Goal: Information Seeking & Learning: Learn about a topic

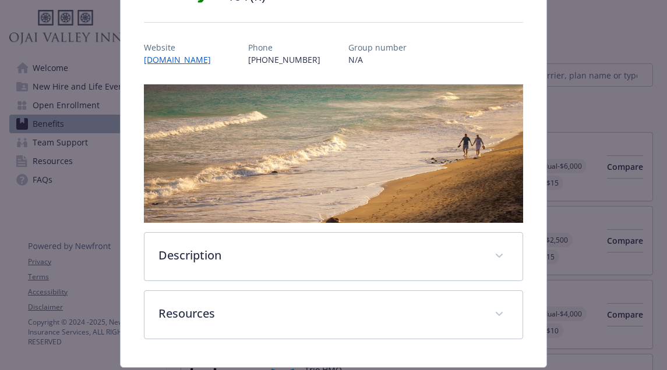
scroll to position [145, 0]
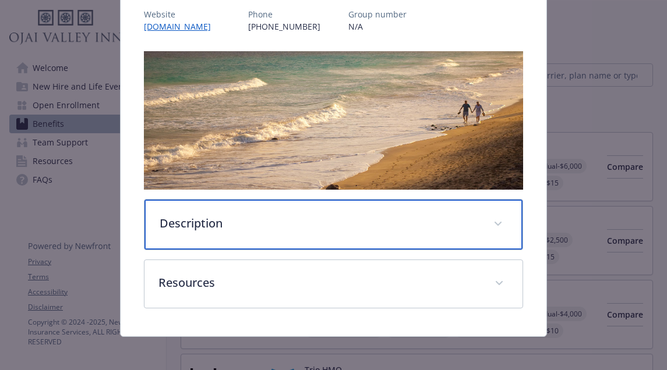
click at [463, 222] on p "Description" at bounding box center [320, 223] width 320 height 17
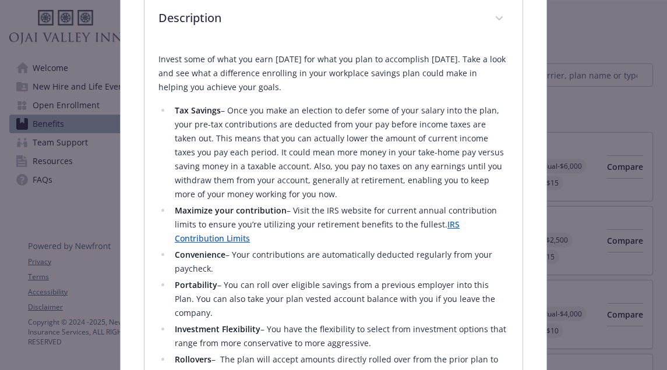
scroll to position [348, 0]
